Goal: Transaction & Acquisition: Purchase product/service

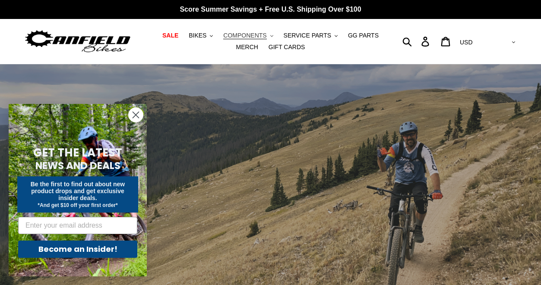
click at [254, 36] on span "COMPONENTS" at bounding box center [244, 35] width 43 height 7
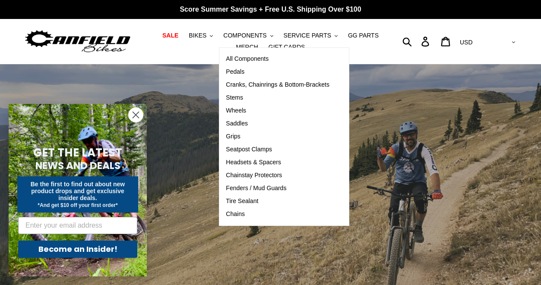
click at [398, 108] on div "slideshow" at bounding box center [270, 190] width 541 height 252
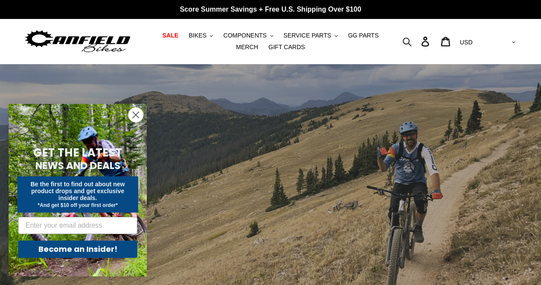
click at [412, 42] on icon "button" at bounding box center [406, 42] width 9 height 10
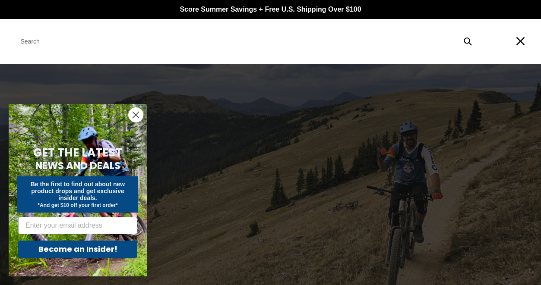
click at [305, 45] on input "Search" at bounding box center [245, 41] width 465 height 19
type input "dropout"
click at [468, 41] on icon "Search" at bounding box center [468, 41] width 8 height 9
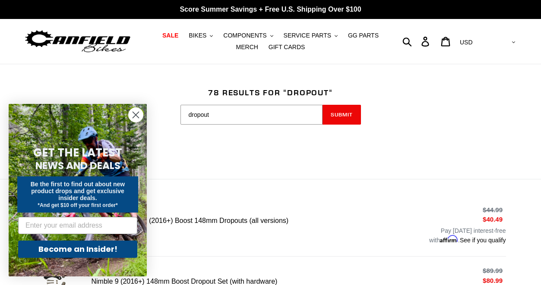
click at [135, 115] on icon "Close dialog" at bounding box center [136, 115] width 6 height 6
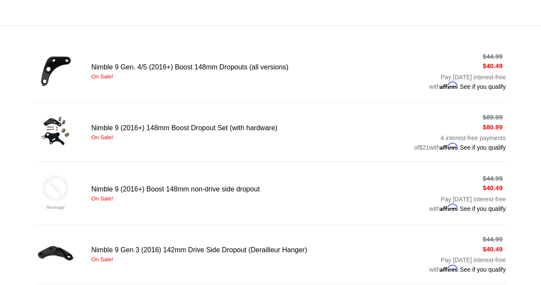
scroll to position [155, 0]
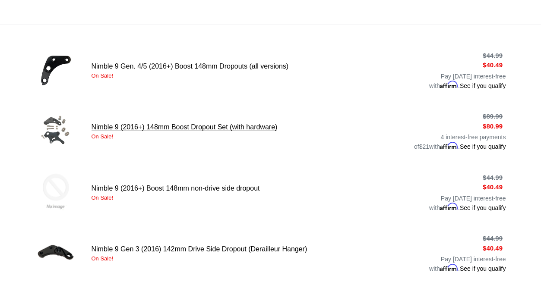
click at [112, 128] on link "Nimble 9 (2016+) 148mm Boost Dropout Set (with hardware)" at bounding box center [270, 132] width 471 height 40
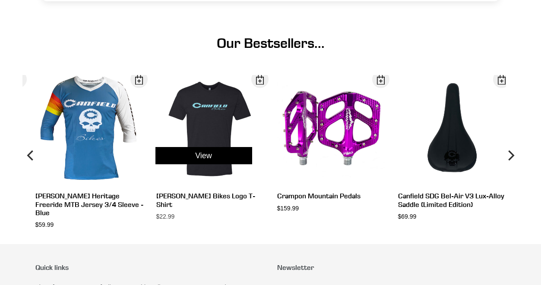
scroll to position [462, 0]
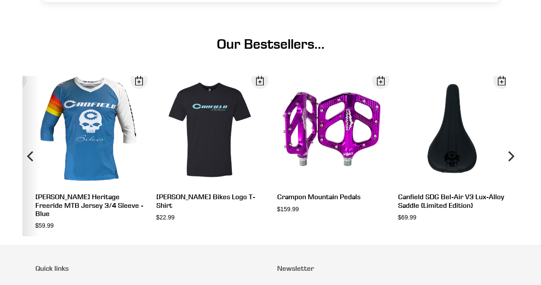
click at [27, 174] on icon "Previous" at bounding box center [31, 156] width 10 height 96
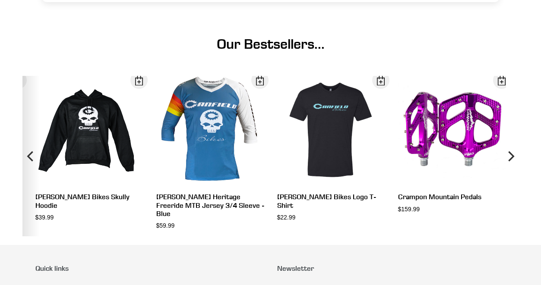
click at [27, 174] on icon "Previous" at bounding box center [31, 156] width 10 height 96
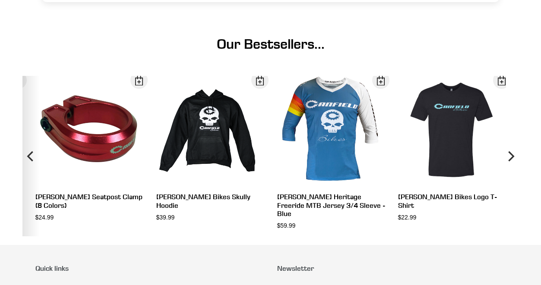
click at [27, 174] on icon "Previous" at bounding box center [31, 156] width 10 height 96
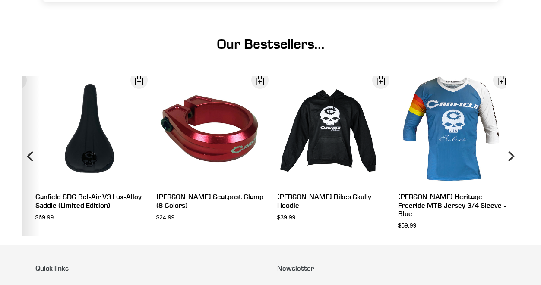
click at [27, 174] on icon "Previous" at bounding box center [31, 156] width 10 height 96
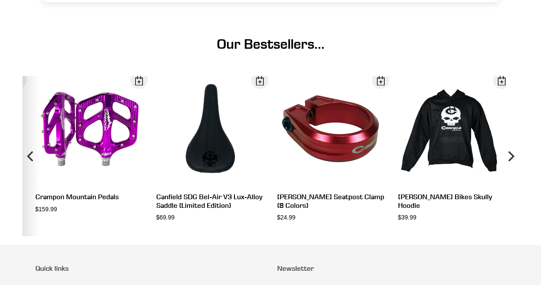
click at [27, 174] on icon "Previous" at bounding box center [31, 156] width 10 height 96
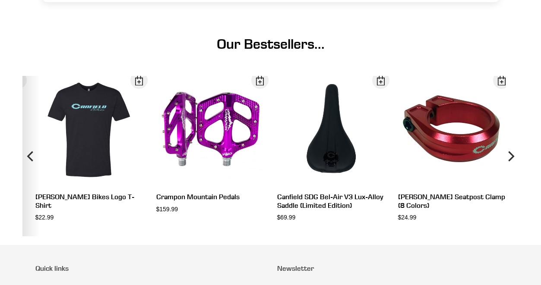
click at [27, 174] on icon "Previous" at bounding box center [31, 156] width 10 height 96
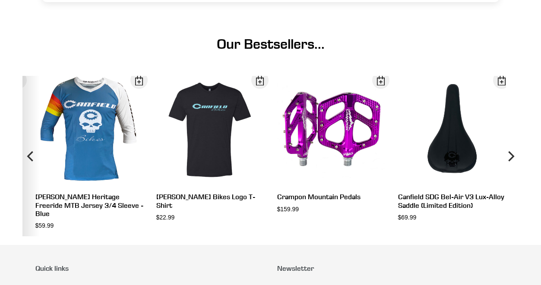
click at [27, 174] on icon "Previous" at bounding box center [31, 156] width 10 height 96
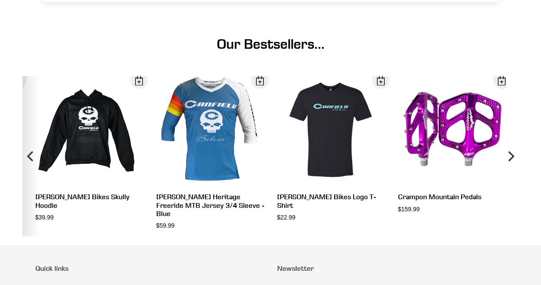
click at [27, 174] on icon "Previous" at bounding box center [31, 156] width 10 height 96
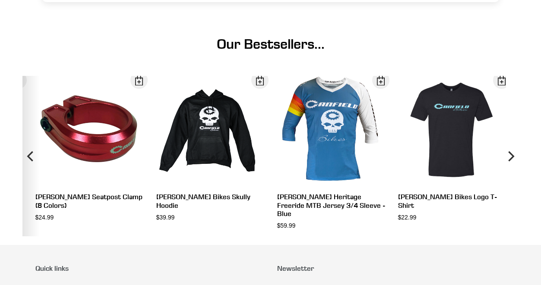
click at [27, 174] on icon "Previous" at bounding box center [31, 156] width 10 height 96
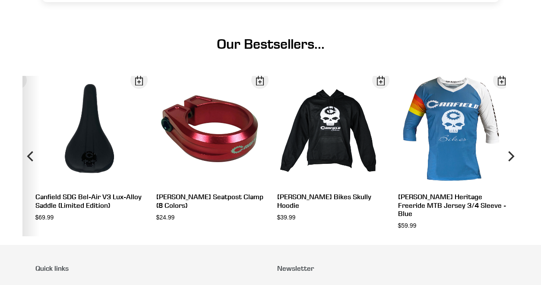
click at [27, 174] on icon "Previous" at bounding box center [31, 156] width 10 height 96
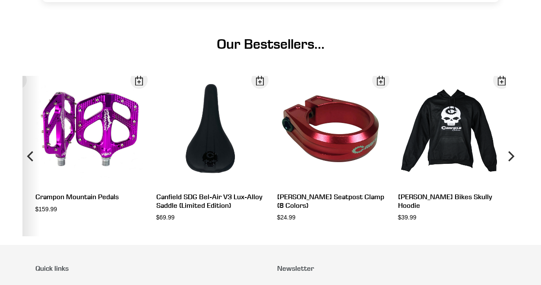
click at [27, 174] on icon "Previous" at bounding box center [31, 156] width 10 height 96
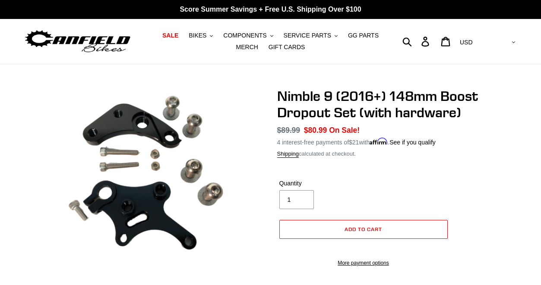
scroll to position [0, 0]
click at [412, 42] on icon "button" at bounding box center [406, 42] width 9 height 10
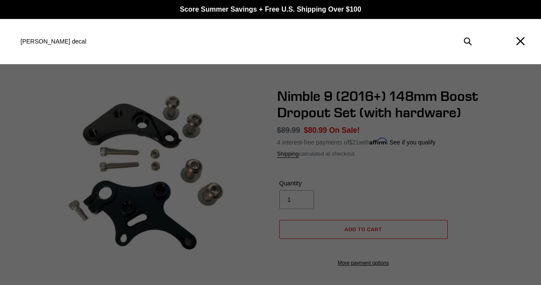
type input "[PERSON_NAME] decal"
click at [468, 41] on button "Submit" at bounding box center [468, 41] width 19 height 19
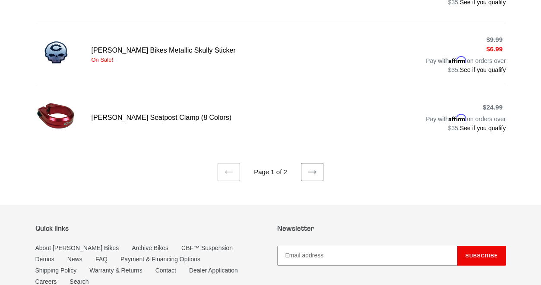
scroll to position [665, 0]
click at [316, 168] on icon at bounding box center [312, 172] width 9 height 9
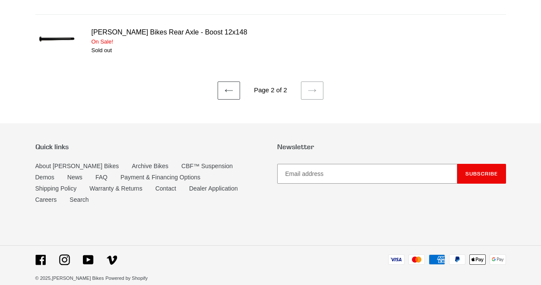
scroll to position [430, 0]
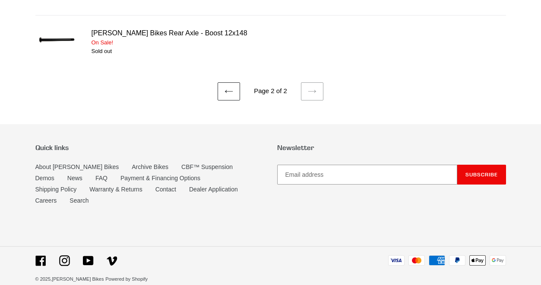
click at [227, 90] on icon at bounding box center [229, 91] width 9 height 9
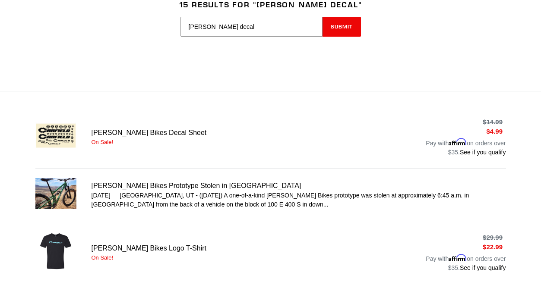
scroll to position [88, 0]
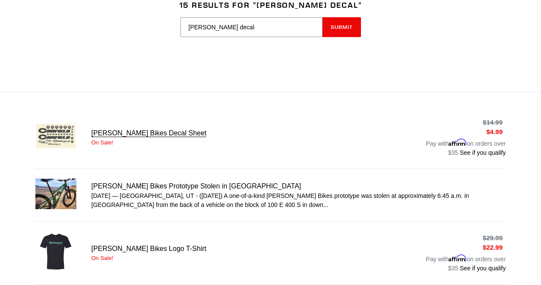
click at [156, 135] on link "[PERSON_NAME] Bikes Decal Sheet" at bounding box center [270, 138] width 471 height 44
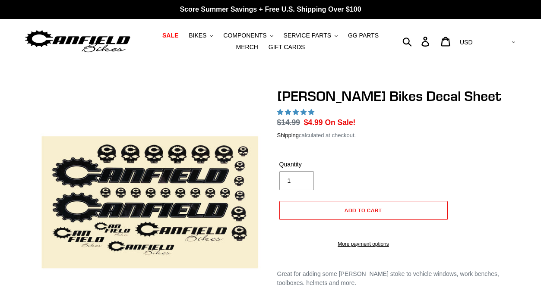
select select "highest-rating"
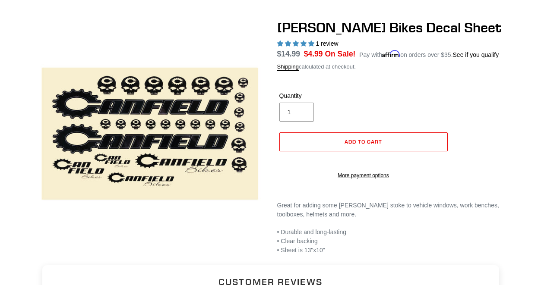
scroll to position [69, 0]
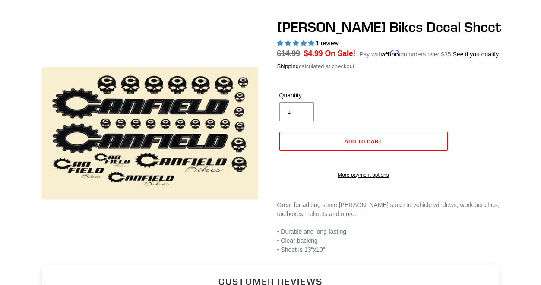
click at [310, 44] on span "5.00 stars" at bounding box center [311, 43] width 6 height 6
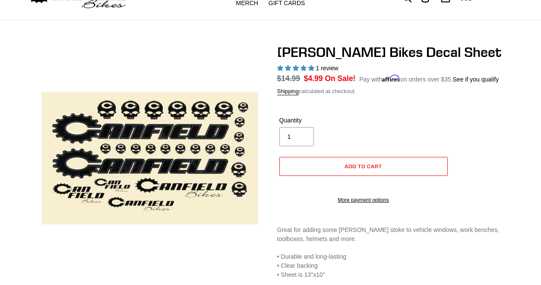
scroll to position [44, 0]
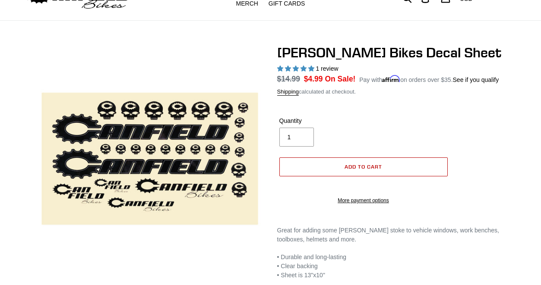
click at [331, 177] on button "Add to cart" at bounding box center [363, 167] width 168 height 19
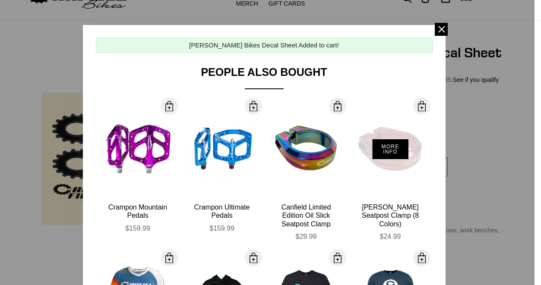
scroll to position [0, 0]
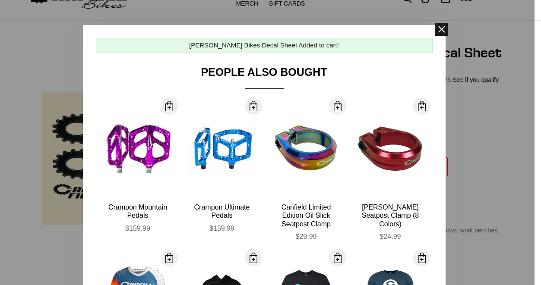
click at [442, 31] on span at bounding box center [441, 29] width 13 height 13
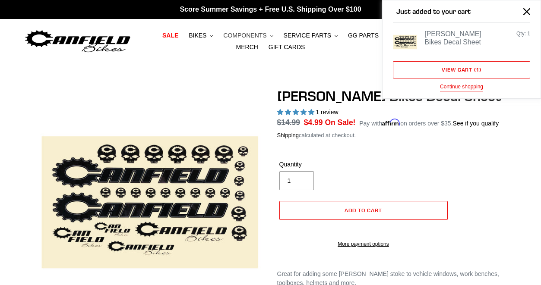
click at [252, 37] on span "COMPONENTS" at bounding box center [244, 35] width 43 height 7
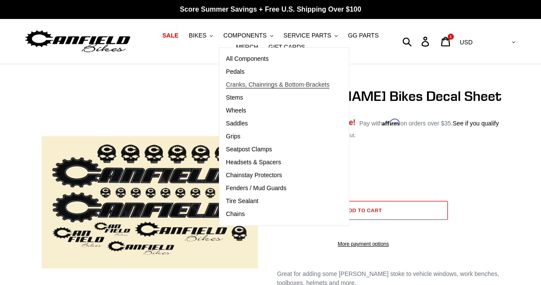
click at [301, 86] on span "Cranks, Chainrings & Bottom-Brackets" at bounding box center [278, 84] width 104 height 7
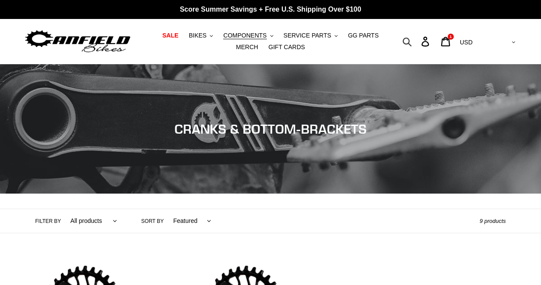
click at [412, 41] on icon "button" at bounding box center [406, 42] width 9 height 10
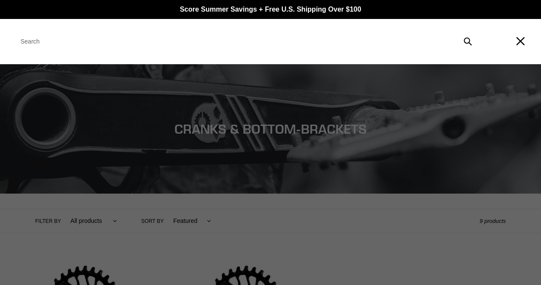
click at [295, 42] on input "Search" at bounding box center [245, 41] width 465 height 19
type input "drop out"
click at [468, 41] on button "Submit" at bounding box center [468, 41] width 19 height 19
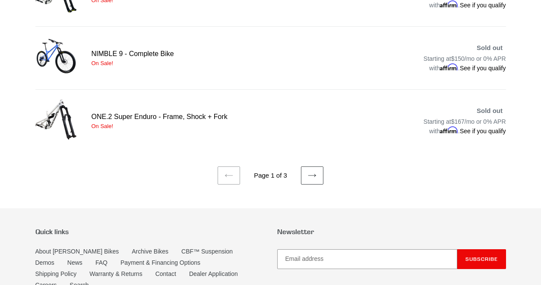
scroll to position [671, 0]
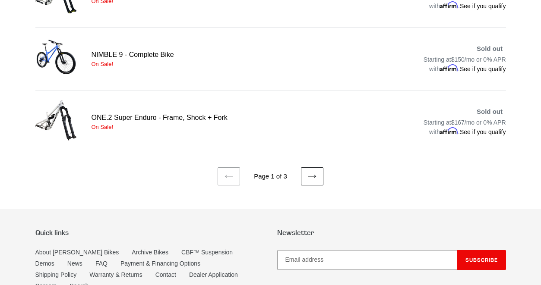
click at [313, 172] on icon at bounding box center [312, 176] width 9 height 9
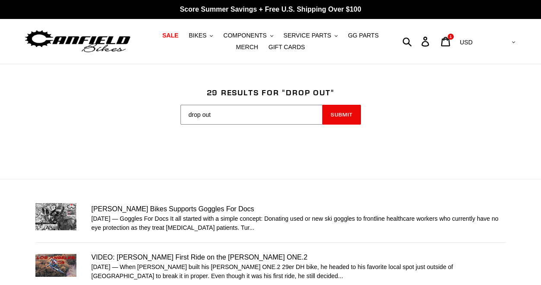
click at [216, 115] on input "drop out" at bounding box center [251, 115] width 142 height 20
type input "d"
type input "dropout"
click at [332, 119] on button "Submit" at bounding box center [342, 115] width 38 height 20
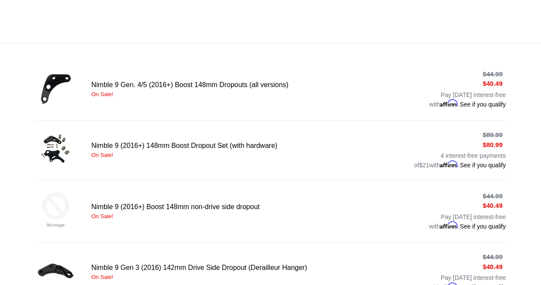
scroll to position [136, 0]
click at [172, 146] on link "Nimble 9 (2016+) 148mm Boost Dropout Set (with hardware)" at bounding box center [270, 150] width 471 height 40
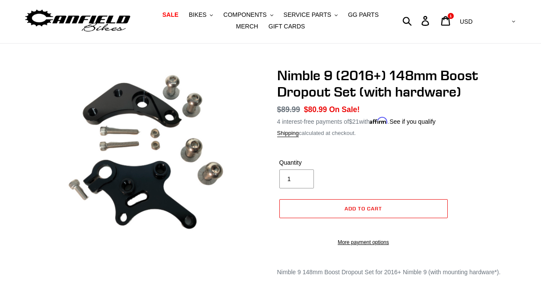
scroll to position [17, 0]
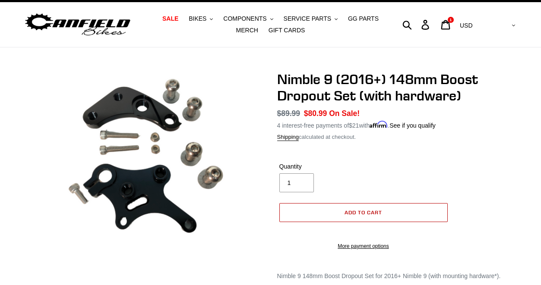
click at [321, 212] on button "Add to cart" at bounding box center [363, 212] width 168 height 19
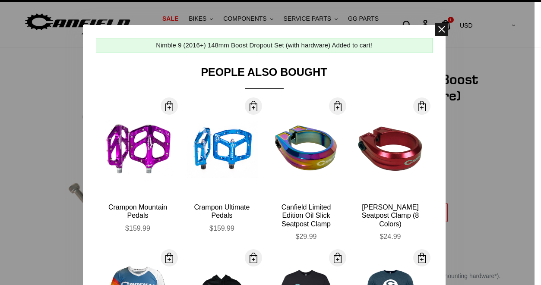
click at [443, 29] on span at bounding box center [441, 29] width 13 height 13
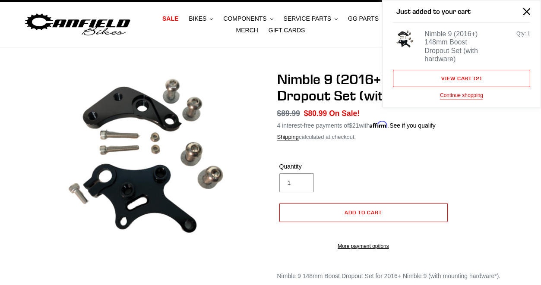
click at [515, 163] on div "Nimble 9 (2016+) 148mm Boost Dropout Set (with hardware) No reviews Regular pri…" at bounding box center [271, 215] width 518 height 289
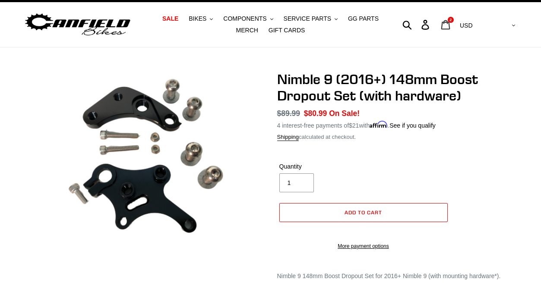
click at [450, 27] on icon at bounding box center [445, 25] width 9 height 10
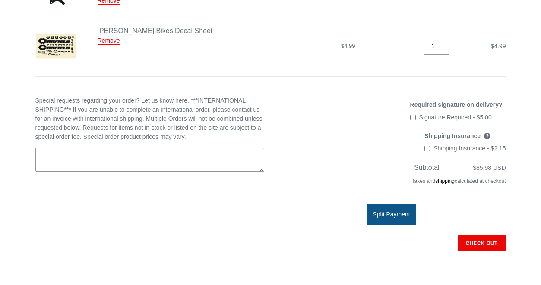
scroll to position [210, 0]
